Goal: Navigation & Orientation: Understand site structure

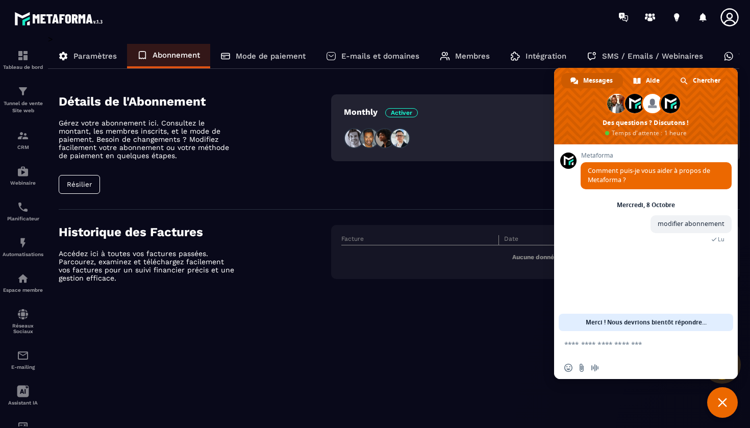
click at [80, 185] on div "Tableau de bord Tunnel de vente Site web CRM Webinaire Planificateur Automatisa…" at bounding box center [87, 230] width 174 height 392
click at [93, 56] on p "Paramètres" at bounding box center [94, 56] width 43 height 9
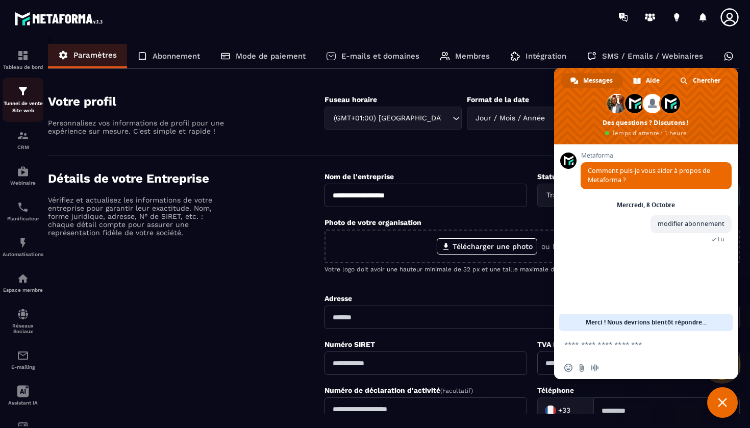
click at [28, 95] on img at bounding box center [23, 91] width 12 height 12
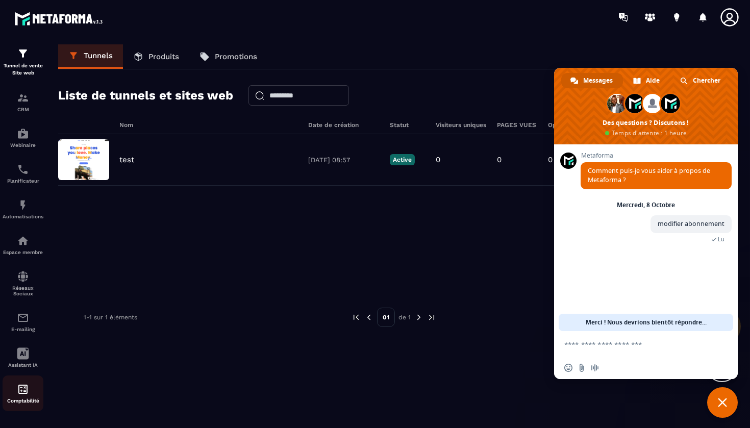
scroll to position [38, 0]
click at [15, 397] on div "Comptabilité" at bounding box center [23, 393] width 41 height 20
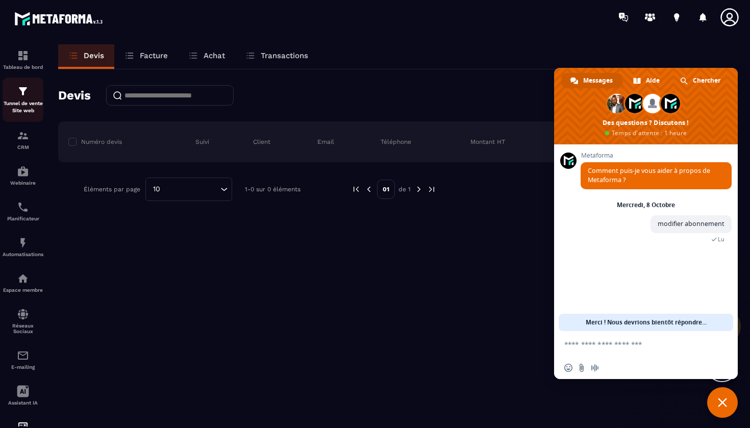
click at [34, 99] on div "Tunnel de vente Site web" at bounding box center [23, 99] width 41 height 29
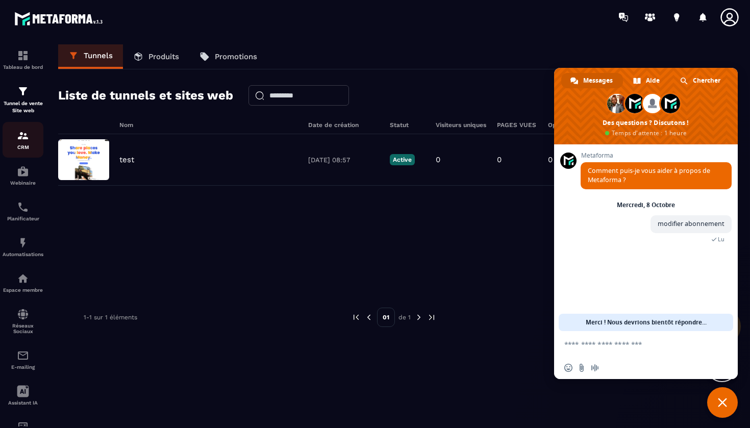
click at [31, 139] on div "CRM" at bounding box center [23, 140] width 41 height 20
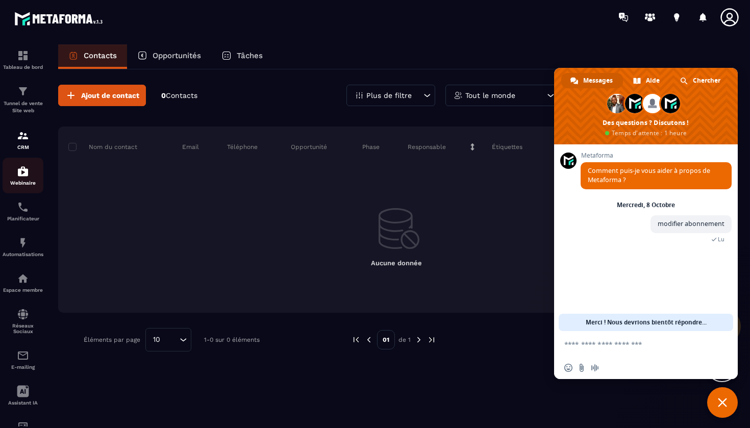
click at [23, 181] on p "Webinaire" at bounding box center [23, 183] width 41 height 6
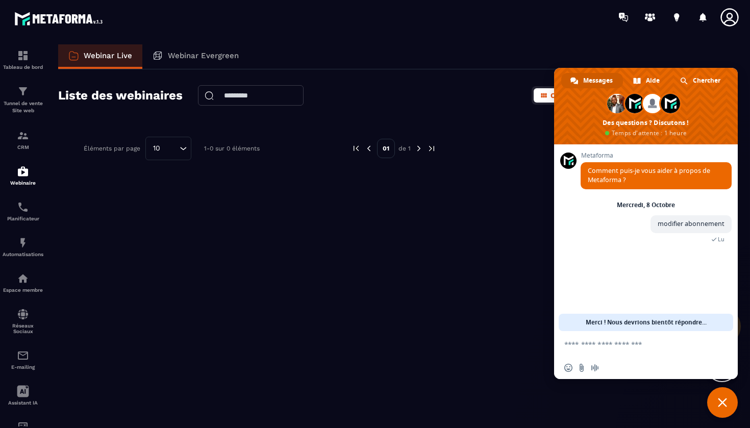
click at [195, 59] on p "Webinar Evergreen" at bounding box center [203, 55] width 71 height 9
click at [25, 147] on p "CRM" at bounding box center [23, 147] width 41 height 6
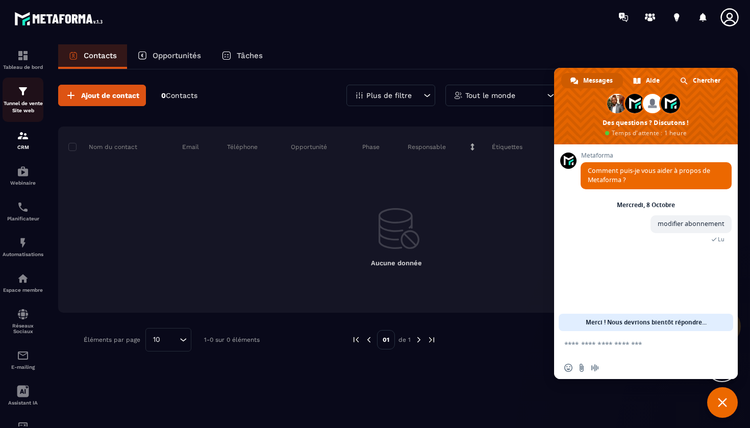
click at [27, 103] on p "Tunnel de vente Site web" at bounding box center [23, 107] width 41 height 14
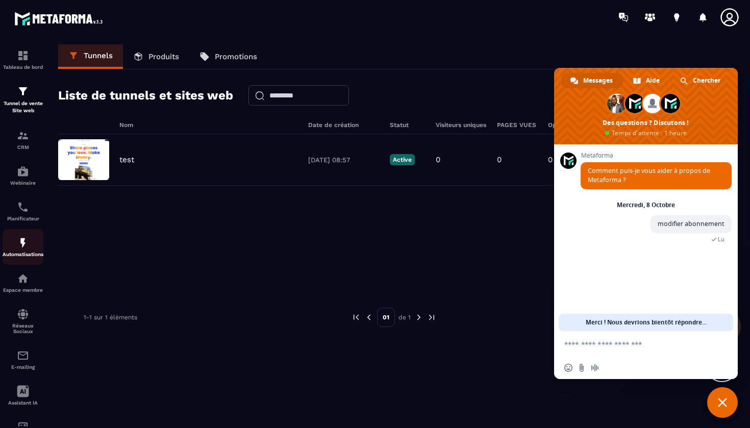
click at [19, 253] on p "Automatisations" at bounding box center [23, 254] width 41 height 6
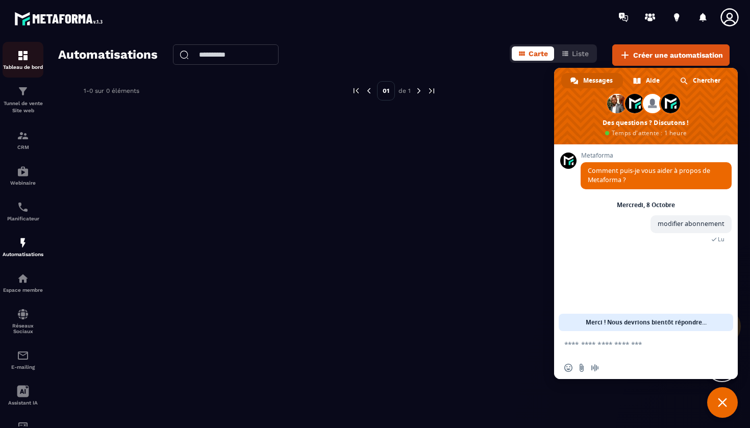
click at [24, 66] on p "Tableau de bord" at bounding box center [23, 67] width 41 height 6
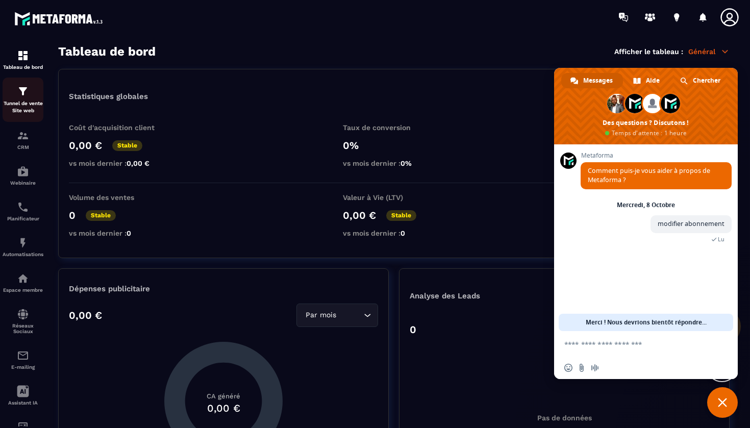
click at [23, 105] on p "Tunnel de vente Site web" at bounding box center [23, 107] width 41 height 14
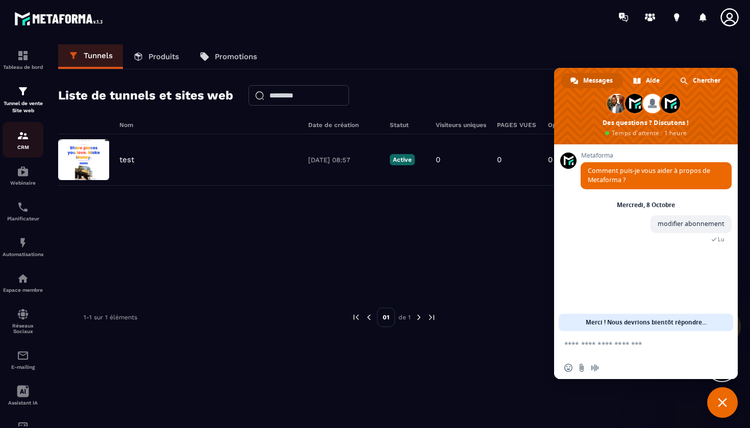
click at [21, 149] on p "CRM" at bounding box center [23, 147] width 41 height 6
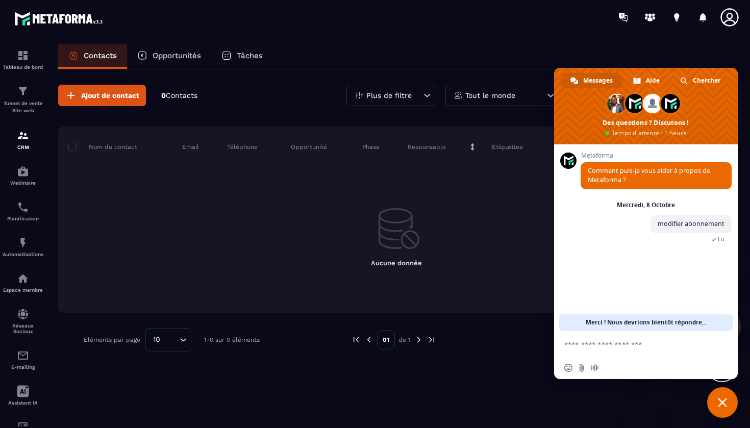
click at [124, 92] on div "Tableau de bord Tunnel de vente Site web CRM Webinaire Planificateur Automatisa…" at bounding box center [87, 230] width 174 height 392
click at [116, 103] on div "Tableau de bord Tunnel de vente Site web CRM Webinaire Planificateur Automatisa…" at bounding box center [87, 230] width 174 height 392
click at [116, 98] on div "Tableau de bord Tunnel de vente Site web CRM Webinaire Planificateur Automatisa…" at bounding box center [87, 230] width 174 height 392
click at [728, 23] on icon at bounding box center [729, 17] width 20 height 20
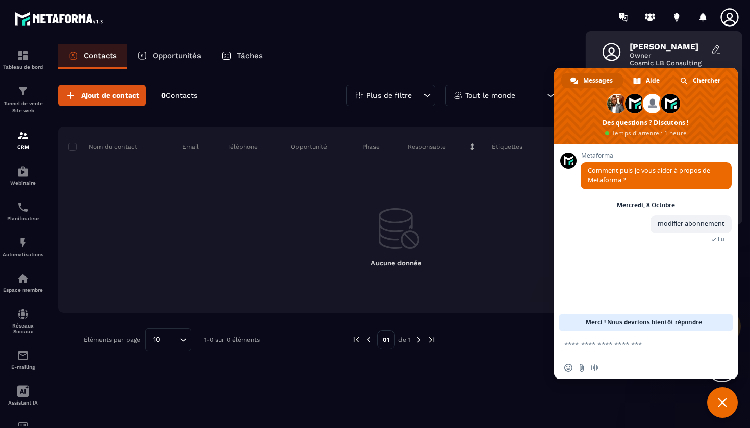
click at [697, 36] on div "Cyrielle XAVIR Owner Cosmic LB Consulting Paramètres généraux Français Faire de…" at bounding box center [664, 128] width 157 height 194
click at [734, 22] on icon at bounding box center [729, 17] width 18 height 18
